Goal: Navigation & Orientation: Understand site structure

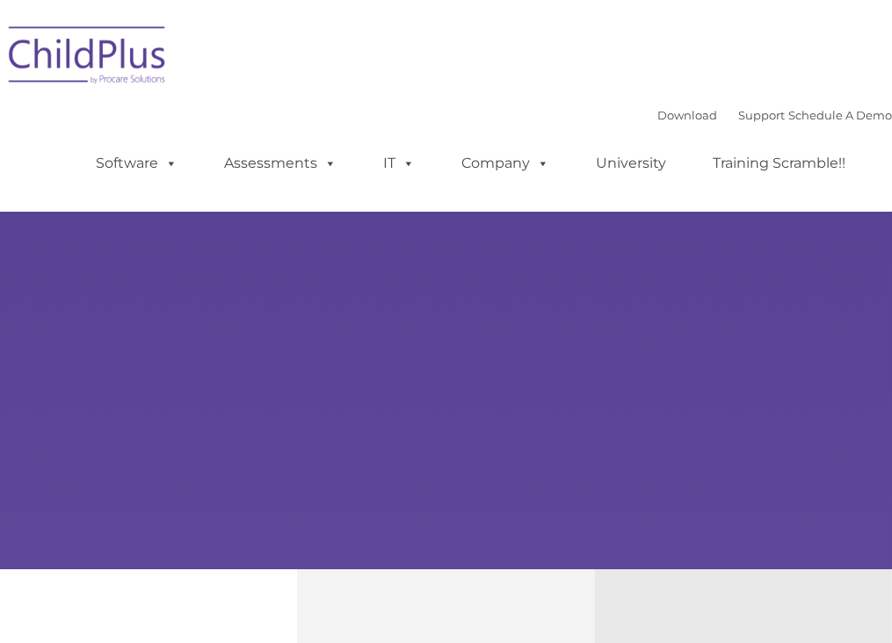
type input ""
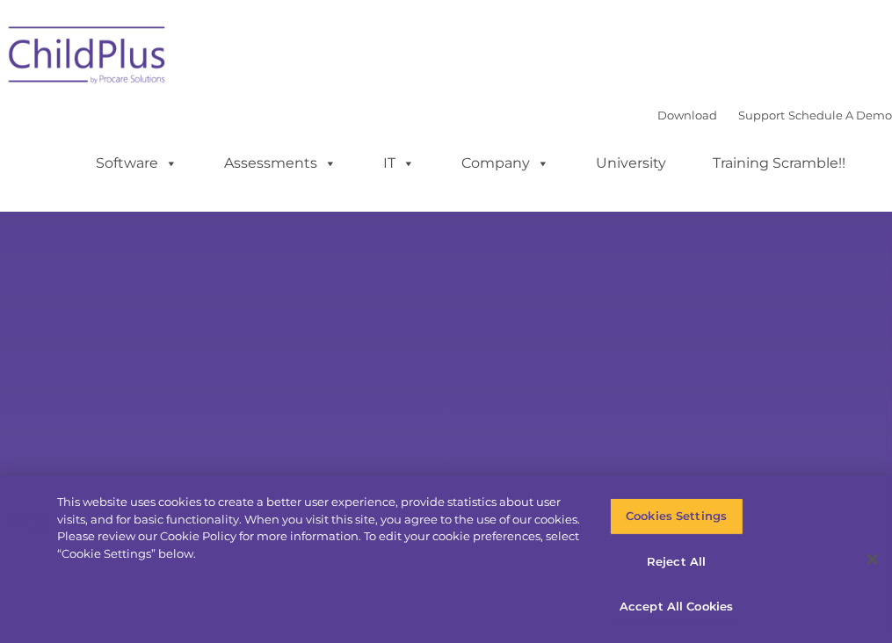
select select "MEDIUM"
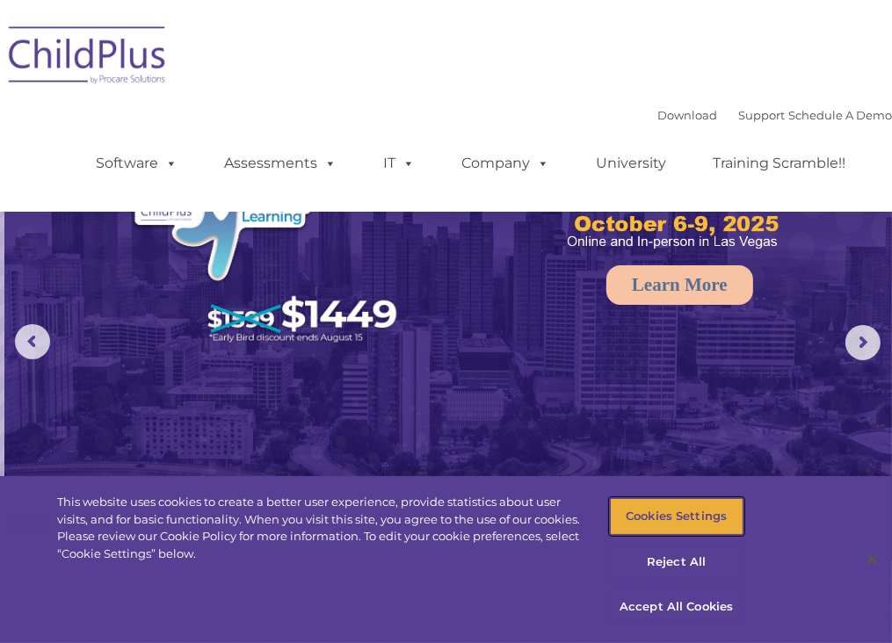
click at [669, 505] on button "Cookies Settings" at bounding box center [677, 516] width 134 height 37
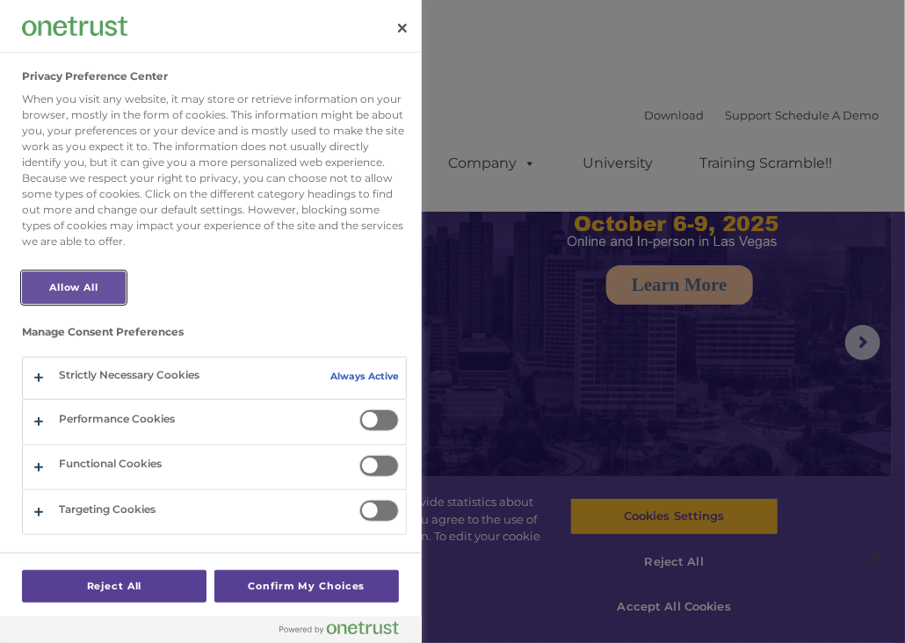
click at [96, 281] on button "Allow All" at bounding box center [74, 287] width 104 height 33
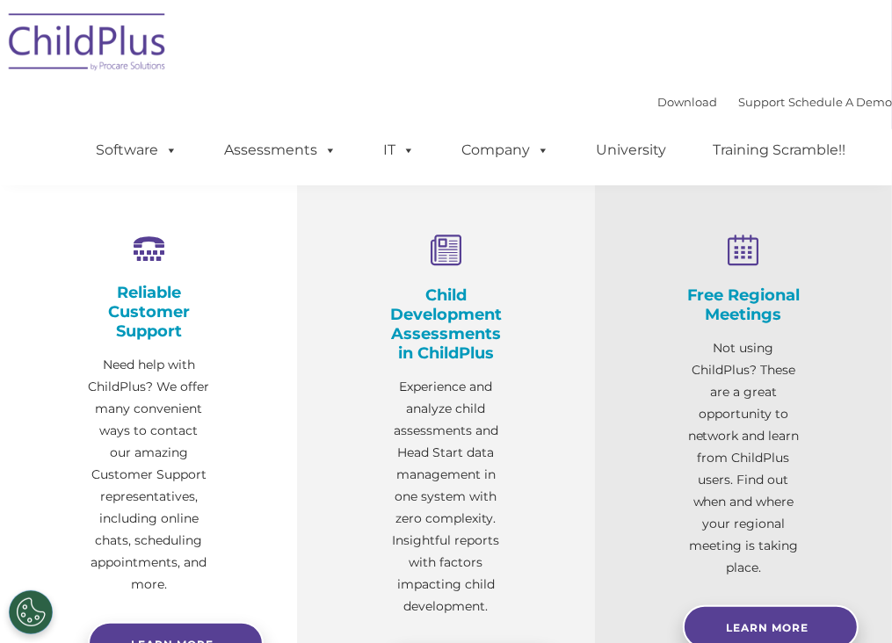
scroll to position [344, 0]
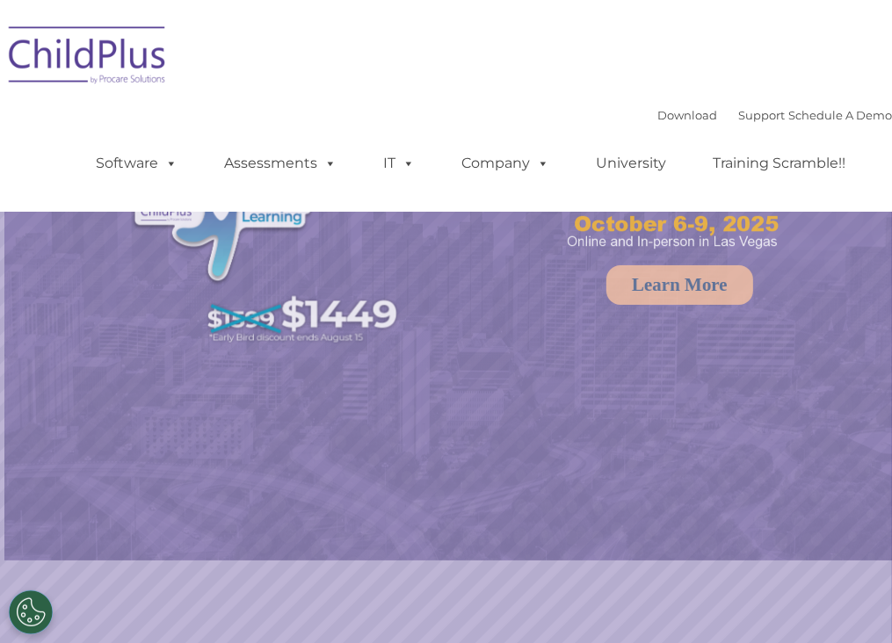
select select "MEDIUM"
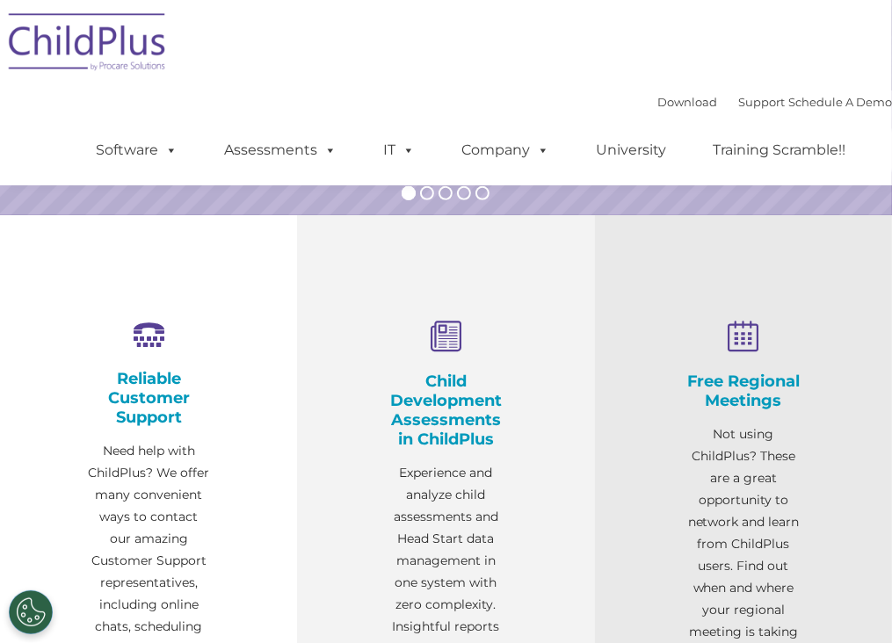
scroll to position [145, 0]
